Goal: Information Seeking & Learning: Learn about a topic

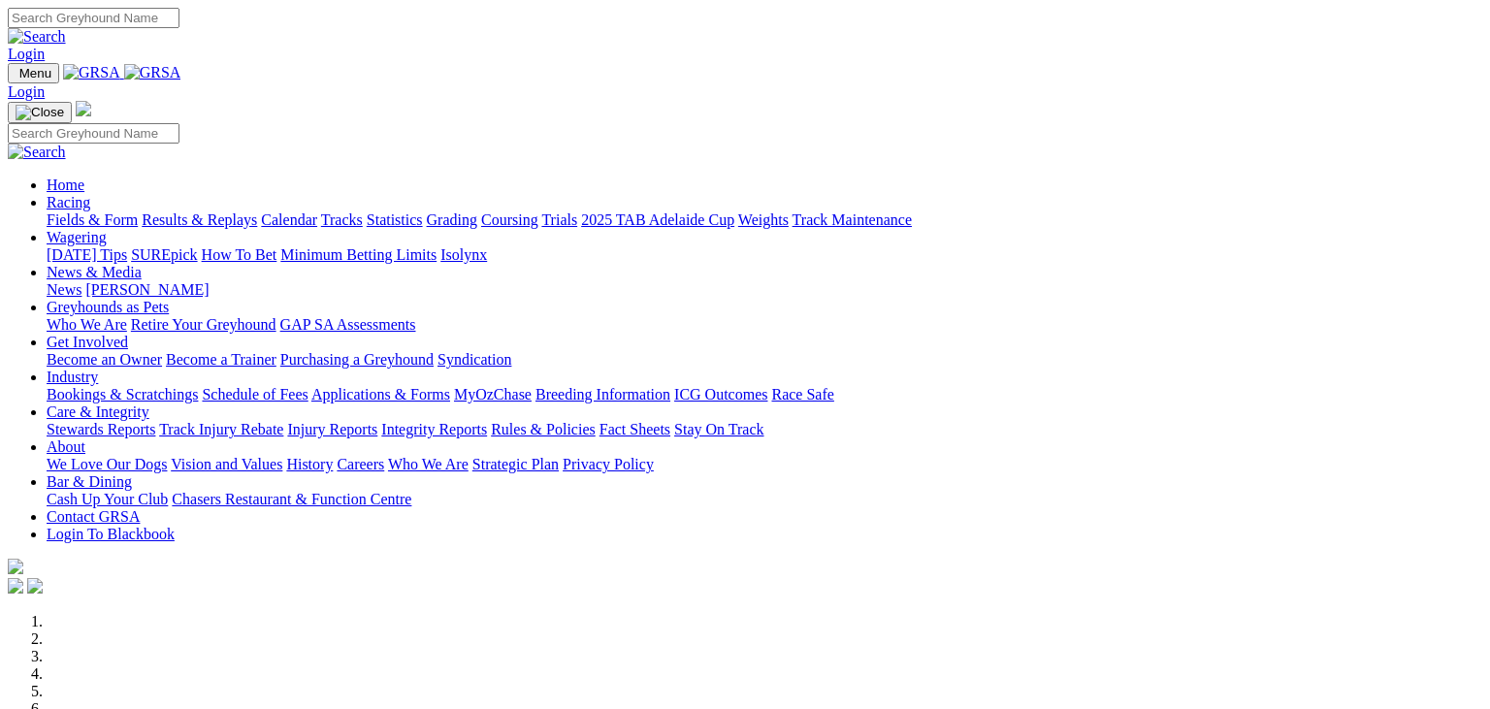
click at [99, 212] on link "Fields & Form" at bounding box center [92, 220] width 91 height 16
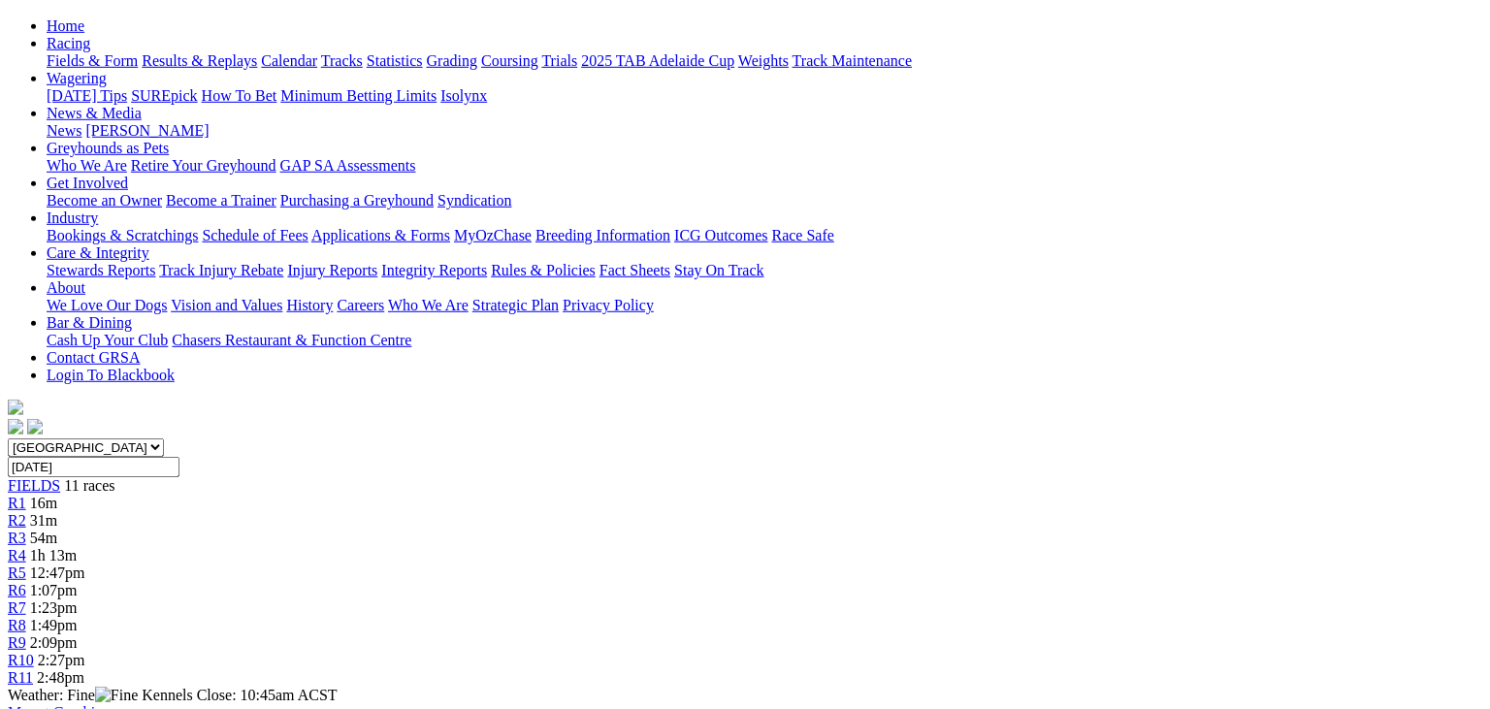
scroll to position [205, 0]
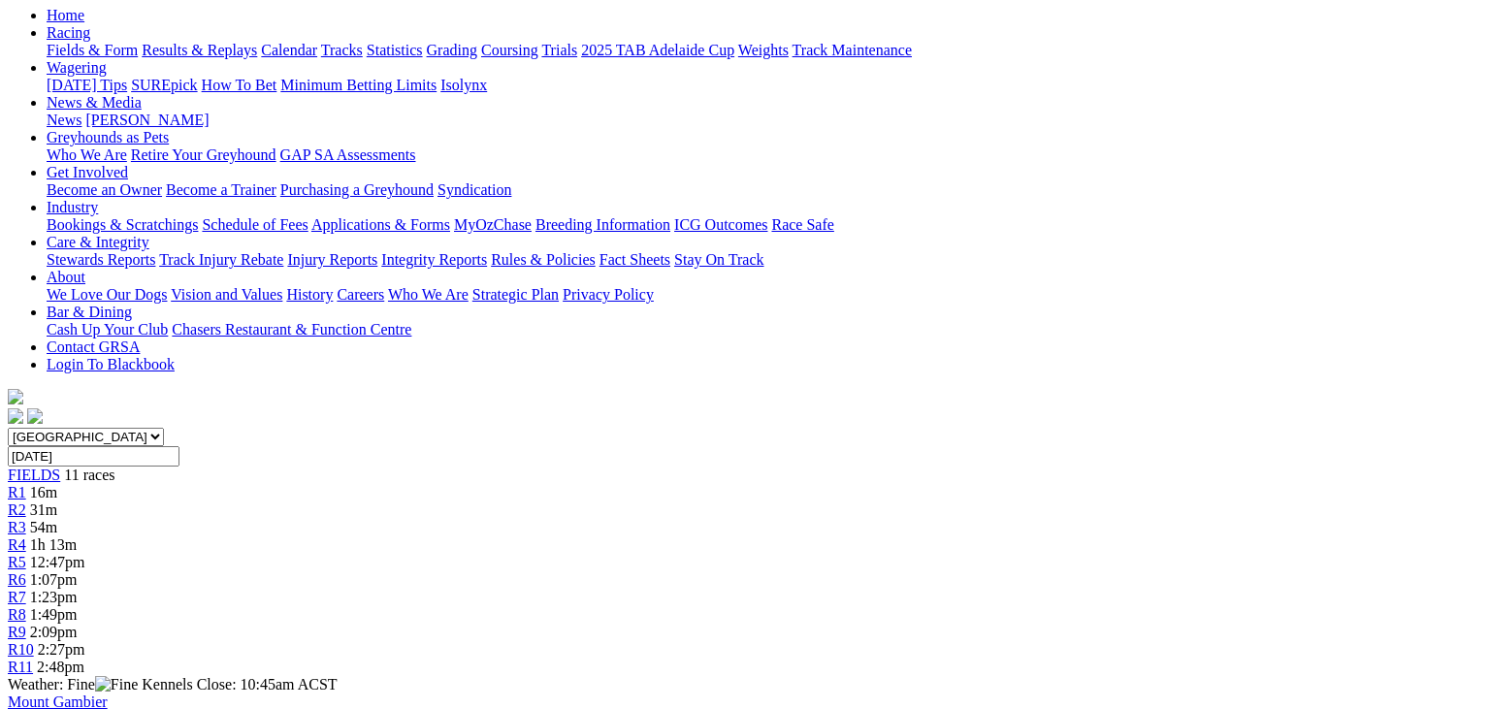
click at [286, 484] on div "R1 16m" at bounding box center [745, 492] width 1475 height 17
